Goal: Ask a question

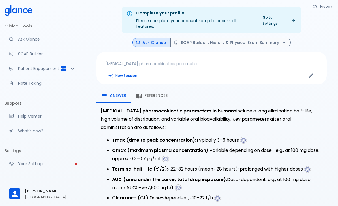
click at [141, 61] on p "[MEDICAL_DATA] pharmacokinetics parameter" at bounding box center [211, 64] width 212 height 6
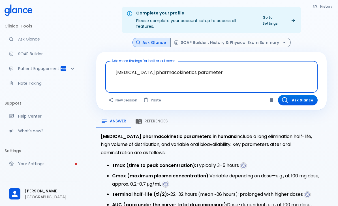
click at [124, 67] on textarea "[MEDICAL_DATA] pharmacokinetics parameter" at bounding box center [211, 72] width 204 height 18
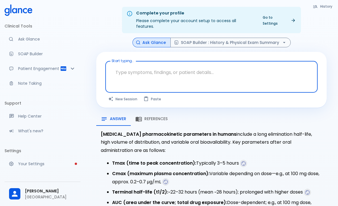
click at [125, 66] on textarea "Start typing..." at bounding box center [211, 72] width 204 height 18
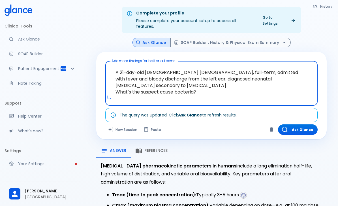
type textarea "A 21-day-old [DEMOGRAPHIC_DATA] [DEMOGRAPHIC_DATA], full-term, admitted with fe…"
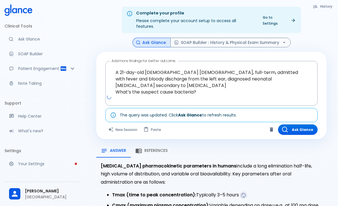
click at [308, 126] on button "Ask Glance" at bounding box center [298, 129] width 40 height 10
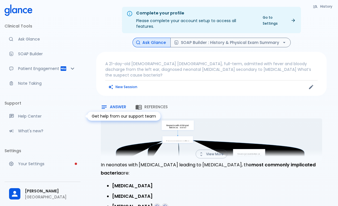
click at [109, 62] on p "A 21-day-old [DEMOGRAPHIC_DATA] [DEMOGRAPHIC_DATA], full-term, admitted with fe…" at bounding box center [211, 69] width 212 height 17
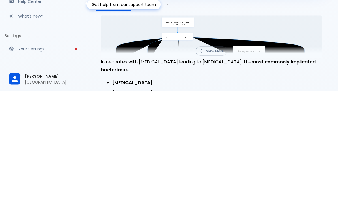
click at [124, 194] on strong "[MEDICAL_DATA]" at bounding box center [132, 197] width 40 height 7
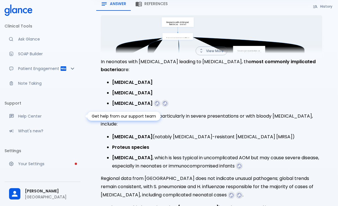
click at [127, 79] on strong "[MEDICAL_DATA]" at bounding box center [132, 82] width 40 height 7
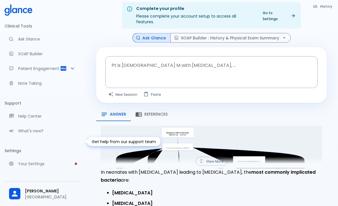
scroll to position [0, 0]
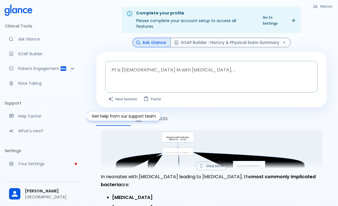
click at [130, 65] on div "Pt is [DEMOGRAPHIC_DATA] M with [MEDICAL_DATA], ... x Pt is [DEMOGRAPHIC_DATA] …" at bounding box center [211, 77] width 212 height 32
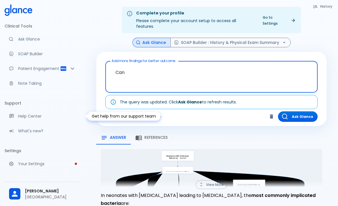
click at [138, 70] on textarea "Can" at bounding box center [211, 72] width 204 height 18
paste textarea "[MEDICAL_DATA]"
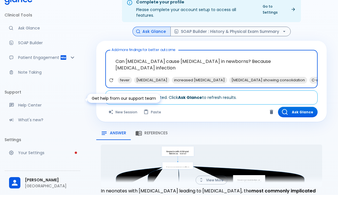
type textarea "Can [MEDICAL_DATA] cause [MEDICAL_DATA] in newborns? Because [MEDICAL_DATA] inf…"
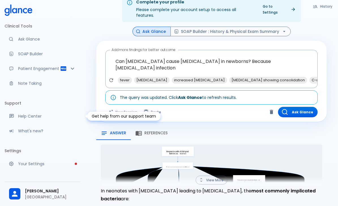
click at [296, 108] on button "Ask Glance" at bounding box center [298, 112] width 40 height 10
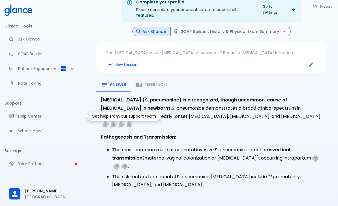
click at [80, 96] on div "Clinical Tools Ask Glance SOAP Builder Patient Engagement Note Taking Support H…" at bounding box center [43, 91] width 76 height 149
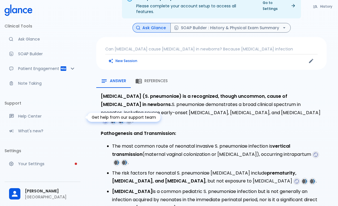
scroll to position [16, 0]
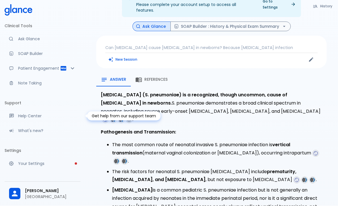
click at [114, 92] on strong "[MEDICAL_DATA] (S. pneumoniae) is a recognized, though uncommon, cause of [MEDI…" at bounding box center [194, 99] width 186 height 15
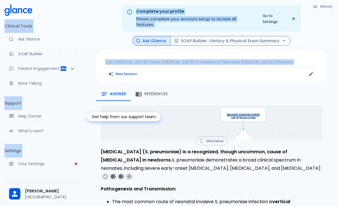
scroll to position [1, 0]
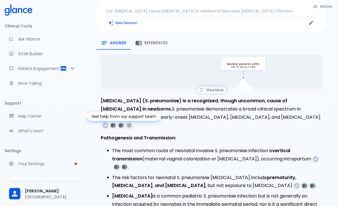
scroll to position [53, 0]
click at [113, 97] on strong "[MEDICAL_DATA] (S. pneumoniae) is a recognized, though uncommon, cause of [MEDI…" at bounding box center [194, 104] width 186 height 15
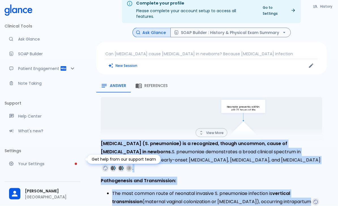
scroll to position [0, 0]
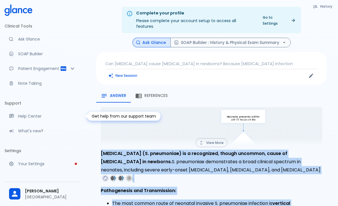
click at [108, 61] on p "Can [MEDICAL_DATA] cause [MEDICAL_DATA] in newborns? Because [MEDICAL_DATA] inf…" at bounding box center [211, 64] width 212 height 6
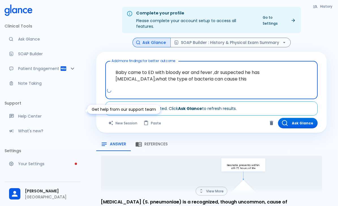
type textarea "Baby came to ED with bloody ear and fever ,dr suspected he has [MEDICAL_DATA],w…"
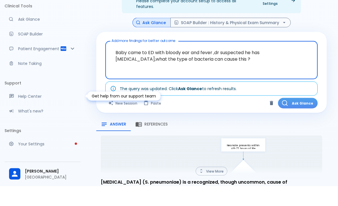
click at [308, 118] on button "Ask Glance" at bounding box center [298, 123] width 40 height 10
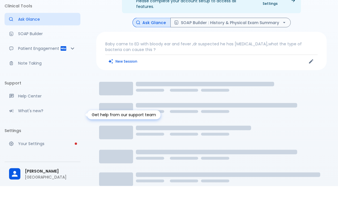
scroll to position [19, 0]
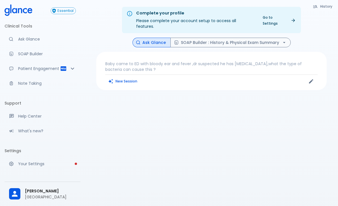
click at [123, 61] on p "Baby came to ED with bloody ear and fever ,dr suspected he has [MEDICAL_DATA],w…" at bounding box center [211, 66] width 212 height 11
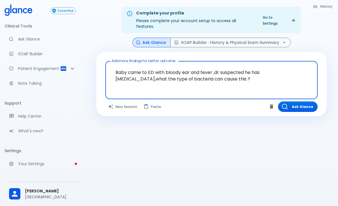
click at [311, 38] on div "Ask Glance SOAP Builder : History & Physical Exam Summary" at bounding box center [211, 43] width 230 height 10
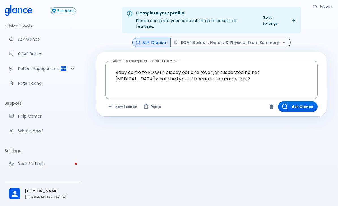
click at [298, 103] on button "Ask Glance" at bounding box center [298, 106] width 40 height 10
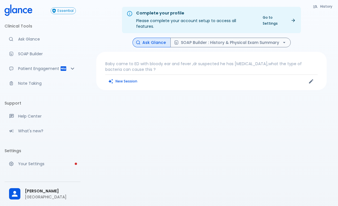
click at [132, 77] on button "New Session" at bounding box center [122, 81] width 35 height 8
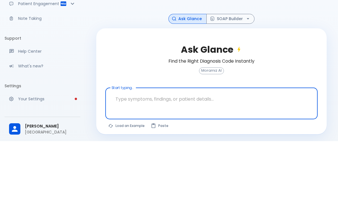
click at [126, 155] on textarea "Start typing..." at bounding box center [211, 164] width 204 height 18
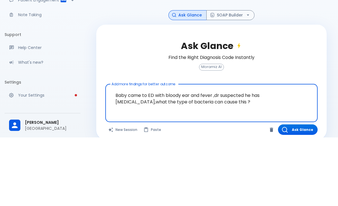
type textarea "Baby came to ED with bloody ear and fever ,dr suspected he has [MEDICAL_DATA],w…"
click at [308, 79] on div "Ask Glance SOAP Builder" at bounding box center [211, 84] width 230 height 10
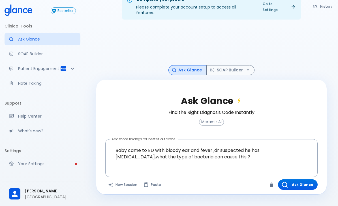
click at [308, 183] on button "Ask Glance" at bounding box center [298, 184] width 40 height 10
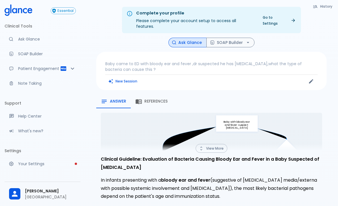
click at [162, 66] on p "Baby came to ED with bloody ear and fever ,dr suspected he has [MEDICAL_DATA],w…" at bounding box center [211, 66] width 212 height 11
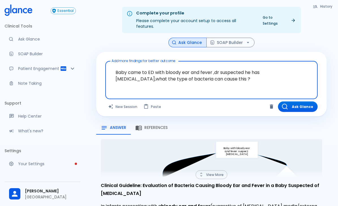
click at [239, 76] on textarea "Baby came to ED with bloody ear and fever ,dr suspected he has [MEDICAL_DATA],w…" at bounding box center [211, 75] width 204 height 24
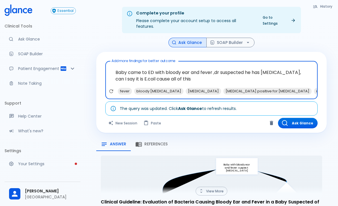
type textarea "Baby came to ED with bloody ear and fever ,dr suspected he has bacterial sepsis…"
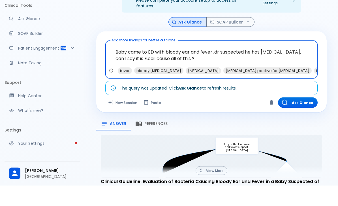
click at [299, 118] on button "Ask Glance" at bounding box center [298, 123] width 40 height 10
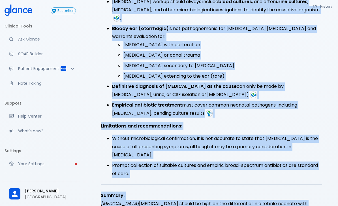
scroll to position [294, 0]
